Goal: Transaction & Acquisition: Purchase product/service

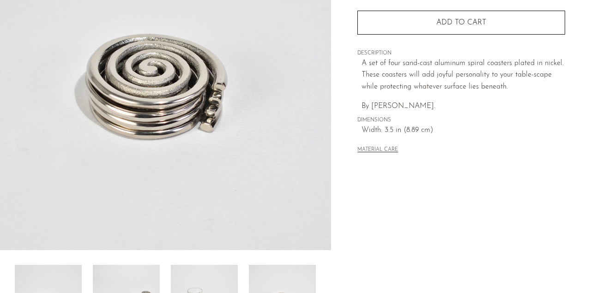
scroll to position [134, 0]
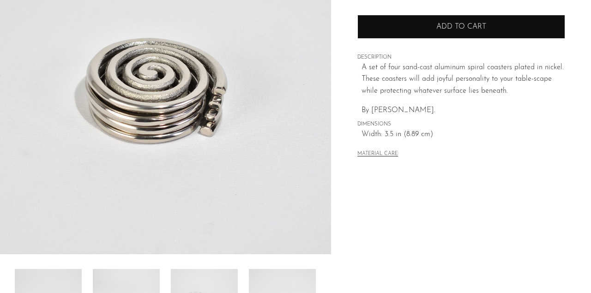
click at [431, 28] on button "Add to cart" at bounding box center [461, 27] width 208 height 24
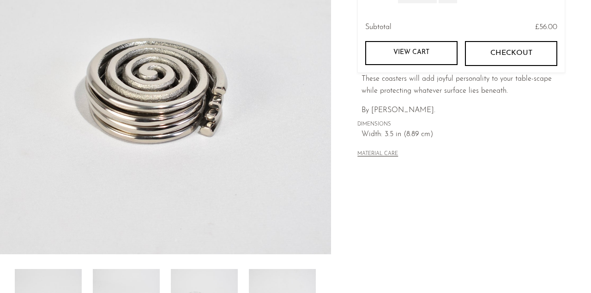
click at [442, 53] on link "View cart" at bounding box center [411, 53] width 92 height 24
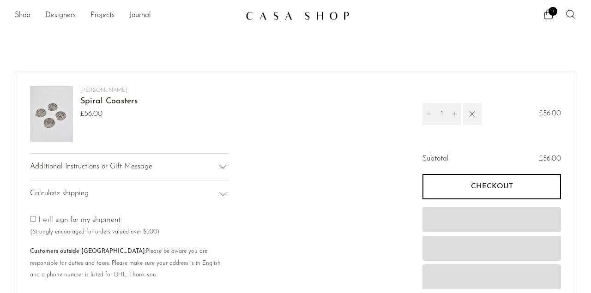
scroll to position [90, 0]
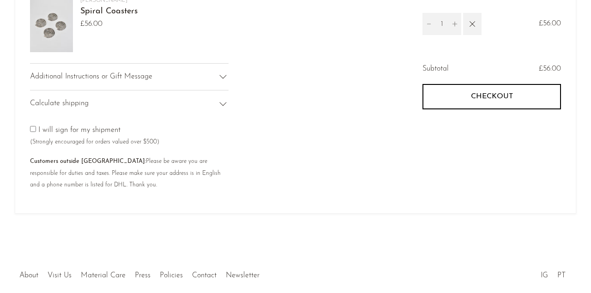
click at [455, 94] on button "Checkout" at bounding box center [491, 96] width 138 height 25
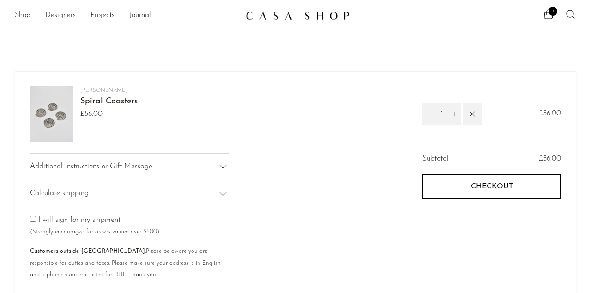
scroll to position [90, 0]
